Goal: Task Accomplishment & Management: Manage account settings

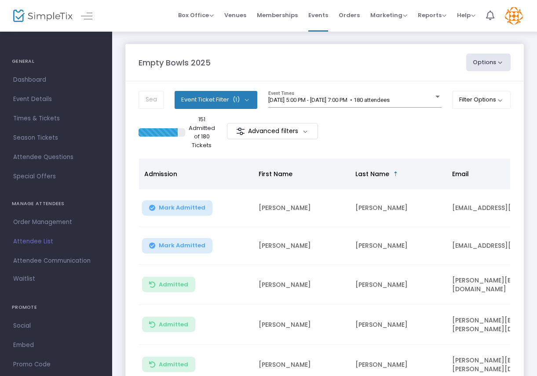
click at [510, 20] on img at bounding box center [514, 16] width 18 height 18
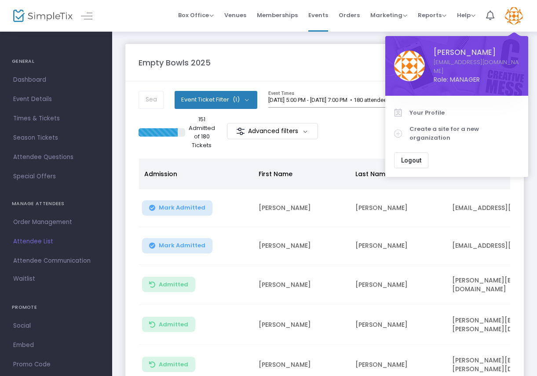
click at [303, 66] on div "Empty Bowls 2025" at bounding box center [298, 63] width 328 height 12
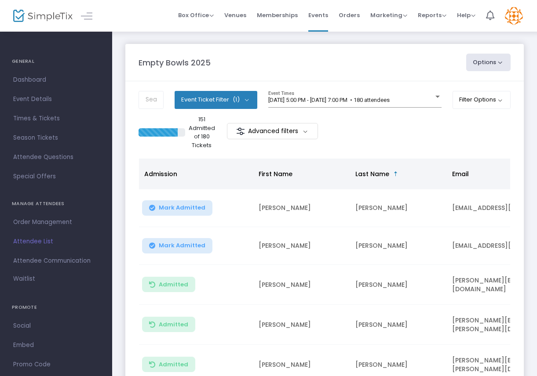
click at [519, 16] on img at bounding box center [514, 16] width 18 height 18
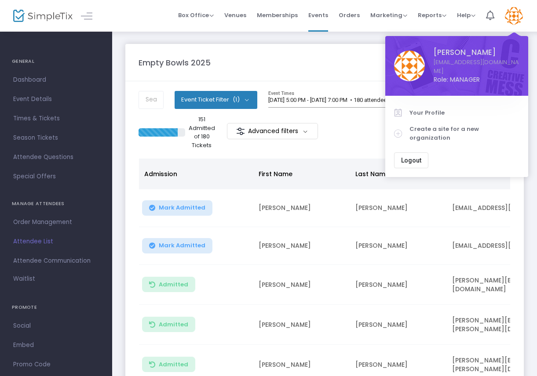
click at [260, 62] on div "Empty Bowls 2025" at bounding box center [298, 63] width 328 height 12
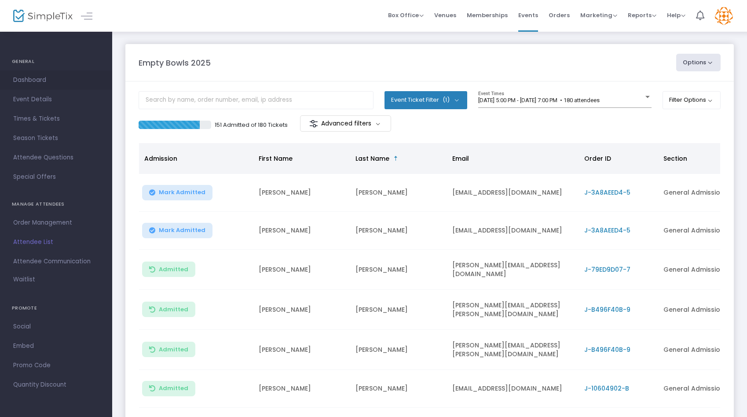
click at [32, 80] on span "Dashboard" at bounding box center [56, 79] width 86 height 11
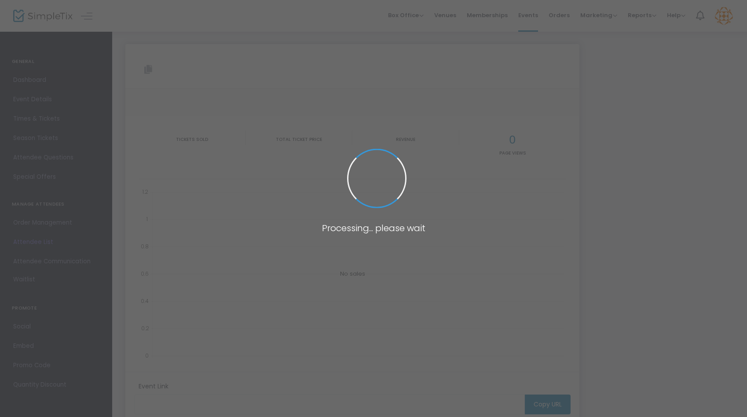
type input "[URL][DOMAIN_NAME]"
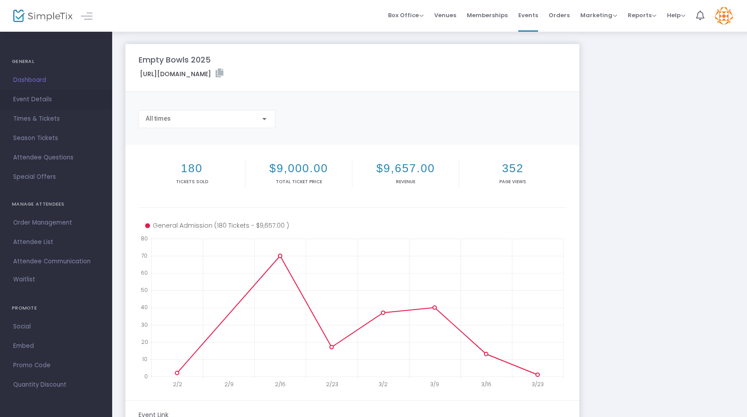
click at [27, 99] on span "Event Details" at bounding box center [56, 99] width 86 height 11
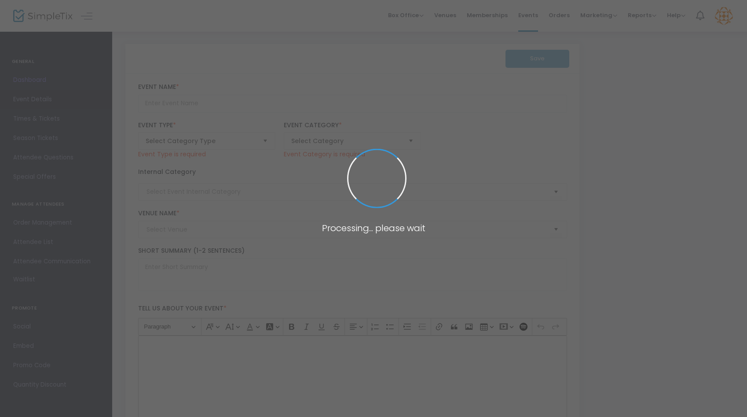
type input "Empty Bowls 2025"
type textarea "The Folk School is excited to continue our Empty Bowls event to raise awareness…"
type input "Buy Tickets"
type input "Folk School - [PERSON_NAME][GEOGRAPHIC_DATA]"
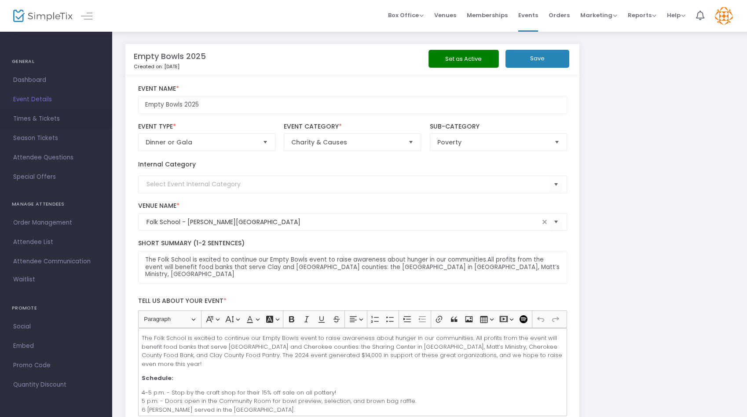
click at [37, 120] on span "Times & Tickets" at bounding box center [56, 118] width 86 height 11
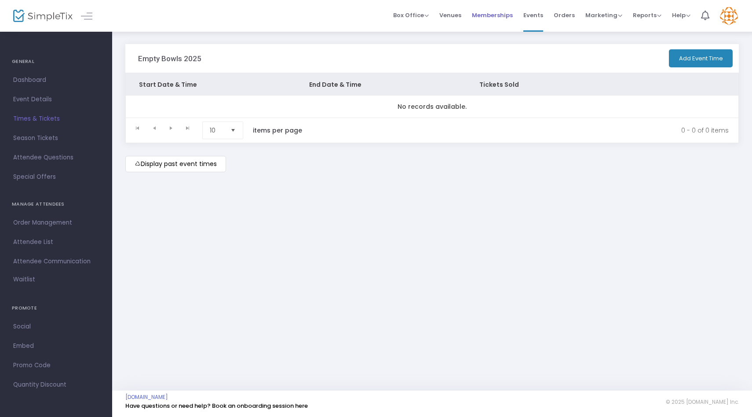
click at [508, 11] on span "Memberships" at bounding box center [492, 15] width 41 height 22
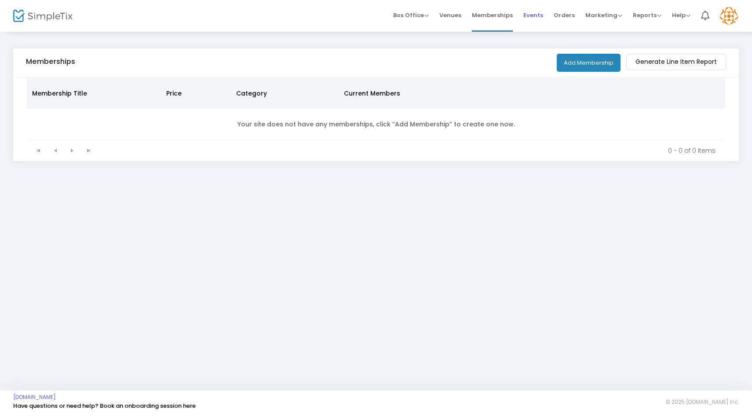
click at [537, 12] on span "Events" at bounding box center [533, 15] width 20 height 22
